Goal: Transaction & Acquisition: Purchase product/service

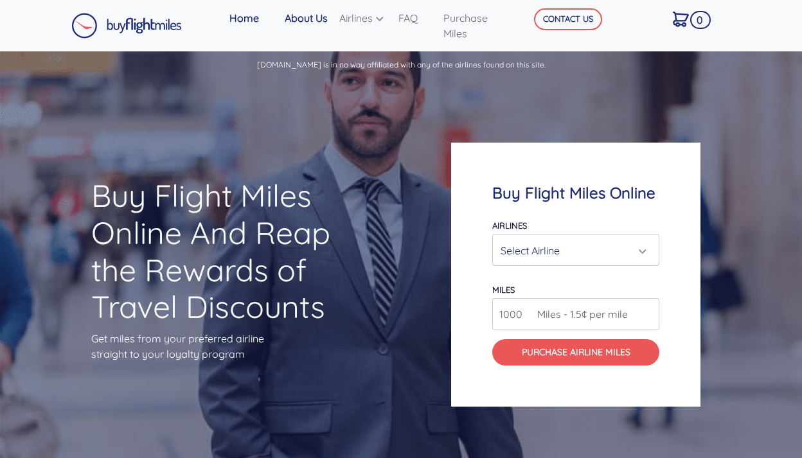
click at [308, 24] on link "About Us" at bounding box center [306, 18] width 55 height 26
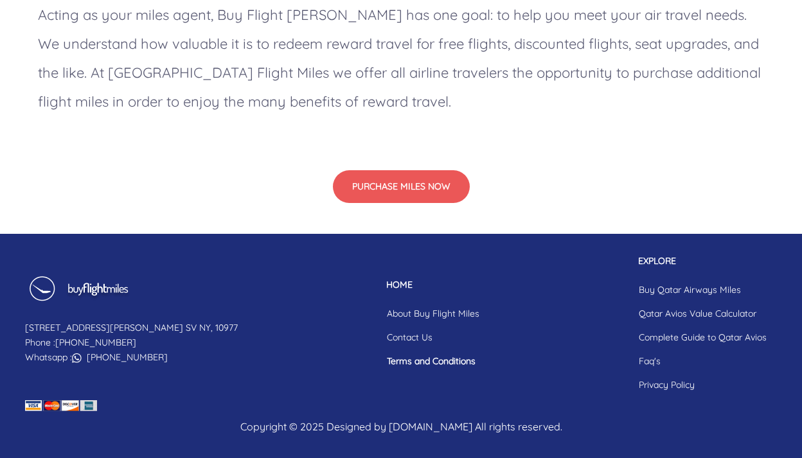
scroll to position [1223, 0]
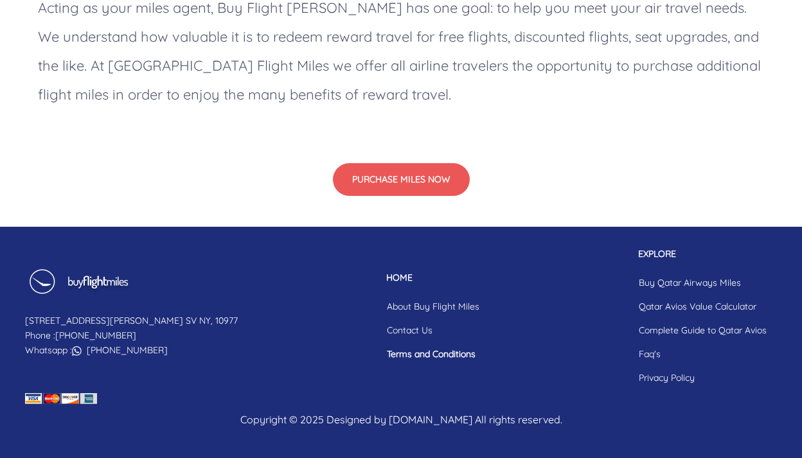
click at [376, 356] on link "Terms and Conditions" at bounding box center [432, 354] width 113 height 24
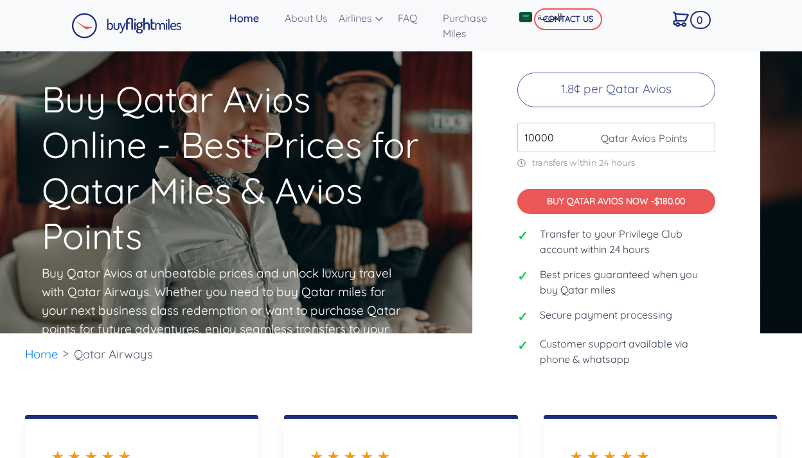
click at [700, 141] on input "10000" at bounding box center [616, 138] width 198 height 30
click at [704, 137] on input "11000" at bounding box center [616, 138] width 198 height 30
type input "10000"
click at [703, 142] on input "10000" at bounding box center [616, 138] width 198 height 30
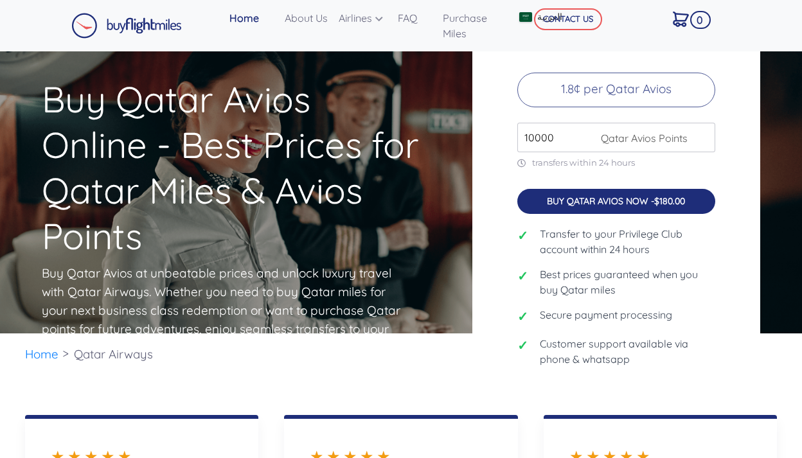
click at [579, 204] on button "BUY QATAR AVIOS NOW - $180.00" at bounding box center [616, 202] width 198 height 26
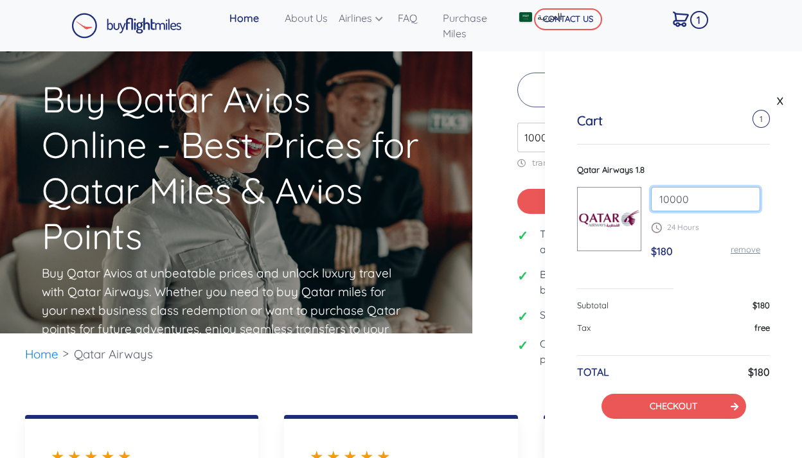
drag, startPoint x: 691, startPoint y: 201, endPoint x: 621, endPoint y: 190, distance: 70.9
click at [651, 190] on input "10000" at bounding box center [705, 199] width 109 height 24
type input "40000"
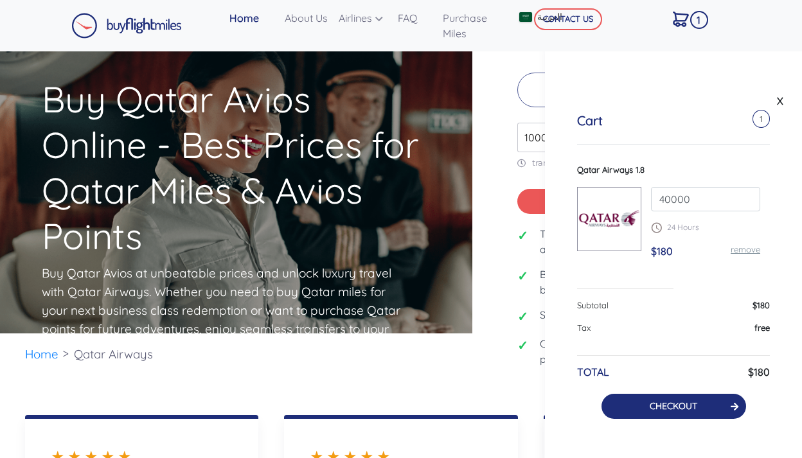
click at [648, 409] on button "CHECKOUT" at bounding box center [673, 406] width 145 height 25
click at [778, 103] on link "X" at bounding box center [779, 100] width 13 height 19
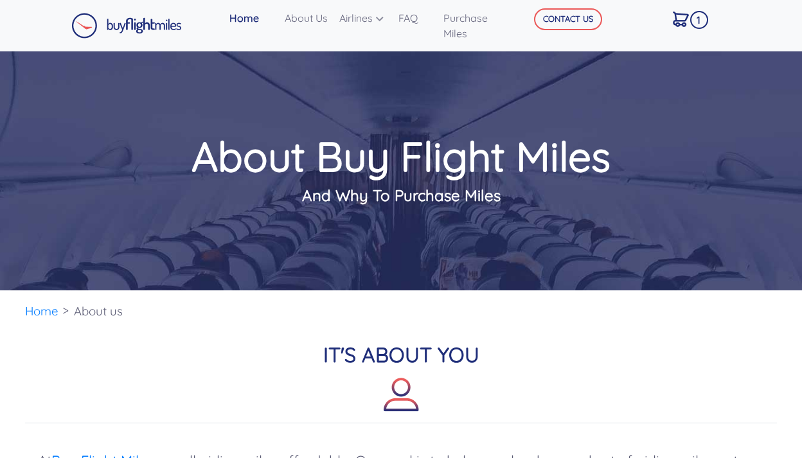
scroll to position [1223, 0]
